Goal: Information Seeking & Learning: Learn about a topic

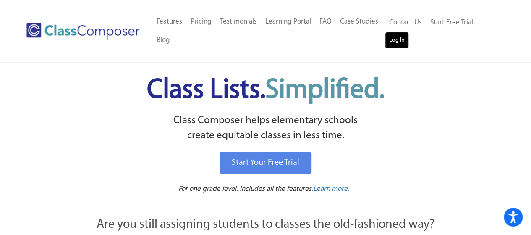
click at [400, 44] on link "Log In" at bounding box center [397, 40] width 24 height 17
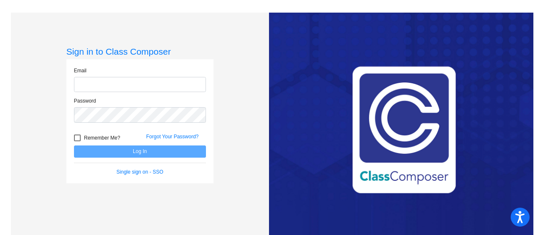
type input "[EMAIL_ADDRESS][DOMAIN_NAME]"
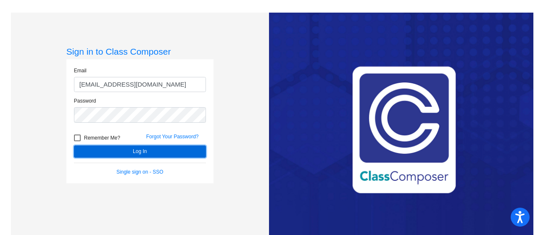
click at [135, 153] on button "Log In" at bounding box center [140, 151] width 132 height 12
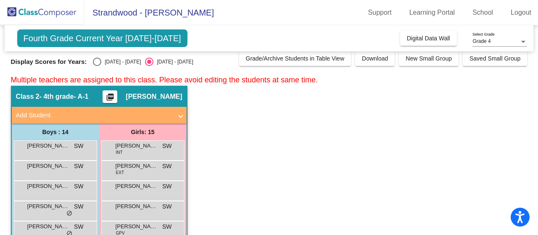
scroll to position [6, 0]
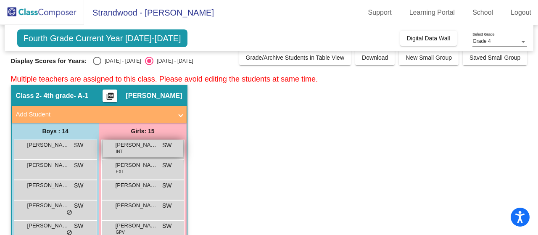
click at [152, 150] on div "Amaya Alonso INT SW lock do_not_disturb_alt" at bounding box center [142, 148] width 80 height 17
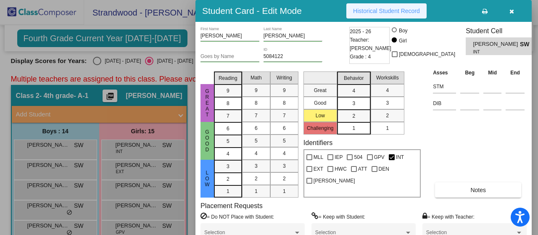
click at [403, 10] on span "Historical Student Record" at bounding box center [386, 11] width 67 height 7
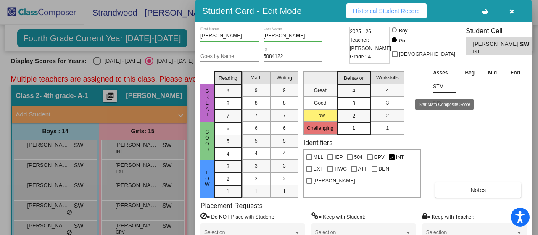
click at [439, 87] on input "STM" at bounding box center [444, 86] width 23 height 13
drag, startPoint x: 441, startPoint y: 87, endPoint x: 462, endPoint y: 84, distance: 21.2
click at [462, 84] on tr "STM" at bounding box center [479, 85] width 96 height 17
click at [462, 84] on input at bounding box center [469, 86] width 19 height 13
click at [491, 80] on input at bounding box center [492, 86] width 18 height 13
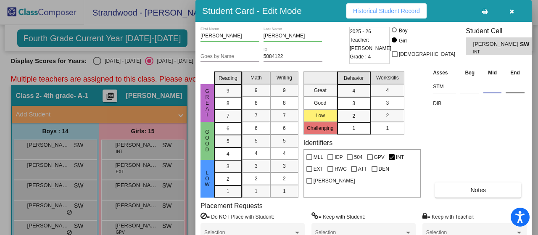
click at [519, 81] on input at bounding box center [514, 86] width 19 height 13
